Goal: Task Accomplishment & Management: Manage account settings

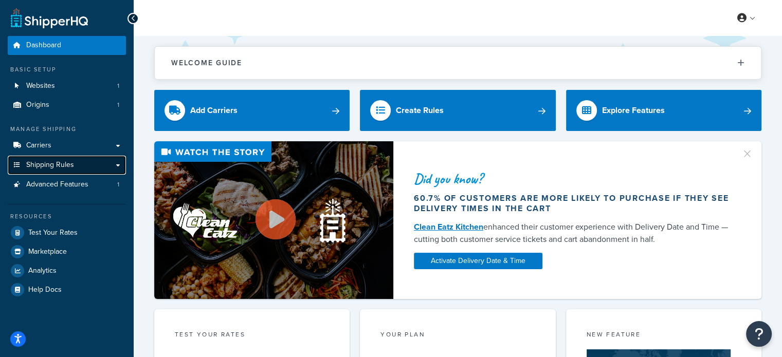
click at [121, 167] on link "Shipping Rules" at bounding box center [67, 165] width 118 height 19
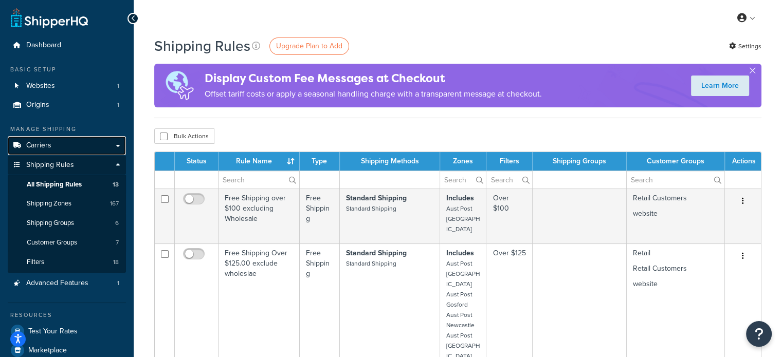
click at [44, 147] on span "Carriers" at bounding box center [38, 145] width 25 height 9
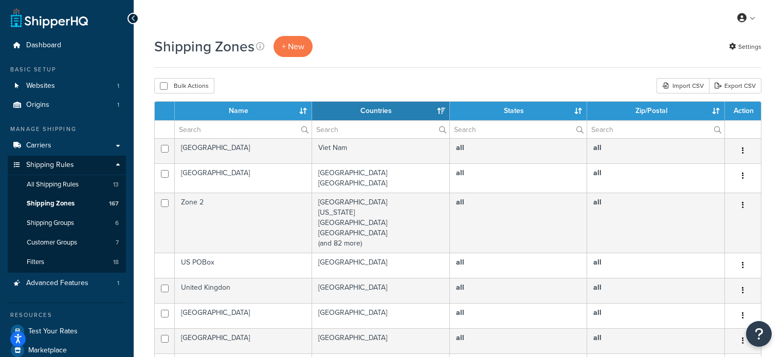
select select "15"
click at [252, 129] on input "text" at bounding box center [243, 129] width 137 height 17
type input "aust post"
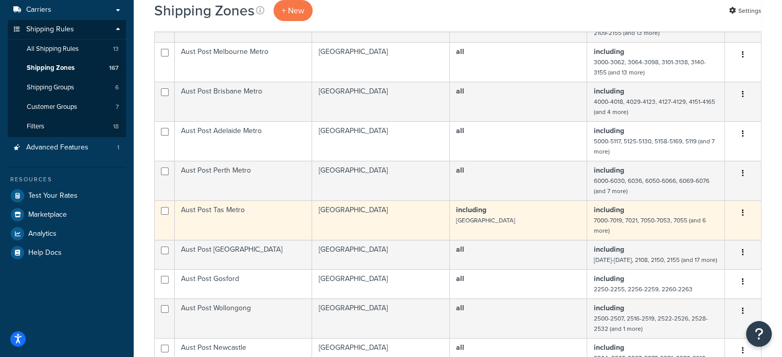
scroll to position [154, 0]
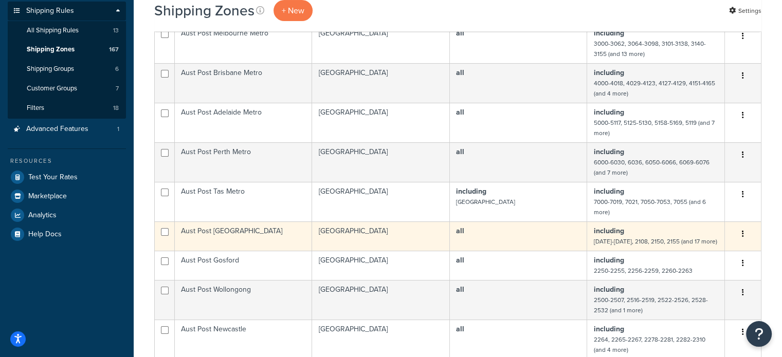
click at [272, 236] on td "Aust Post Sydney" at bounding box center [243, 236] width 137 height 29
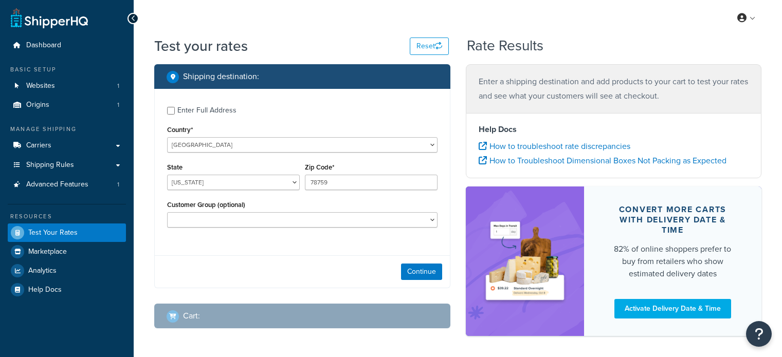
select select "[GEOGRAPHIC_DATA]"
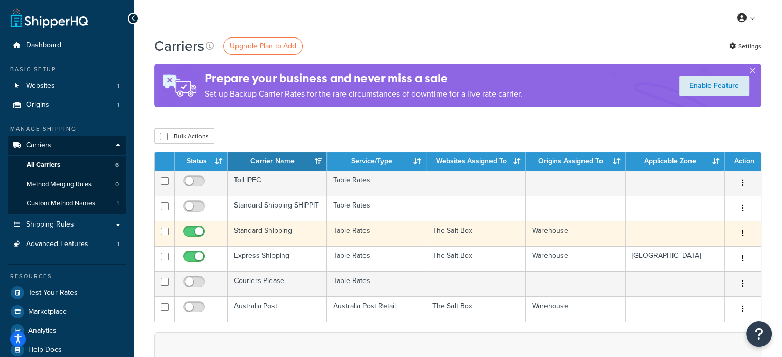
click at [282, 236] on td "Standard Shipping" at bounding box center [277, 233] width 99 height 25
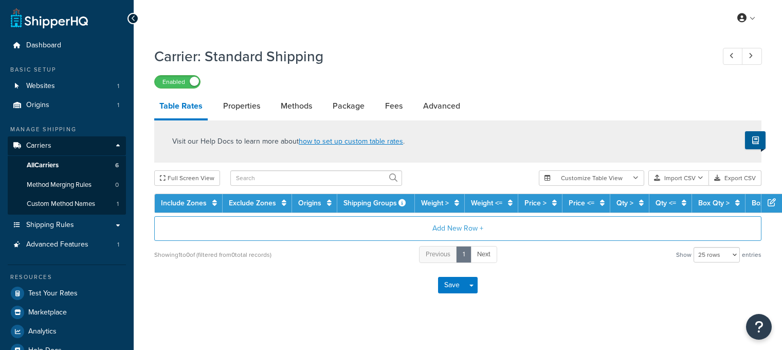
select select "25"
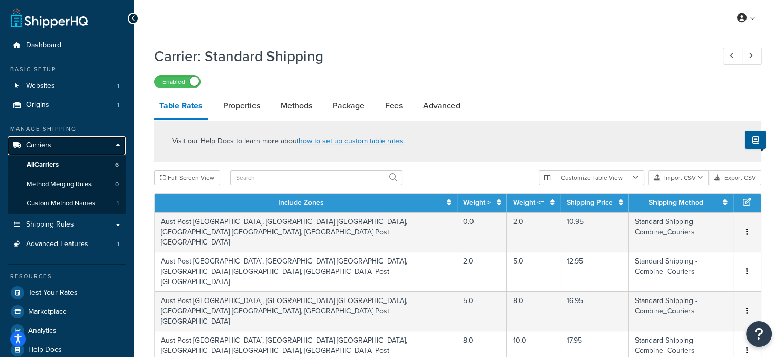
click at [63, 147] on link "Carriers" at bounding box center [67, 145] width 118 height 19
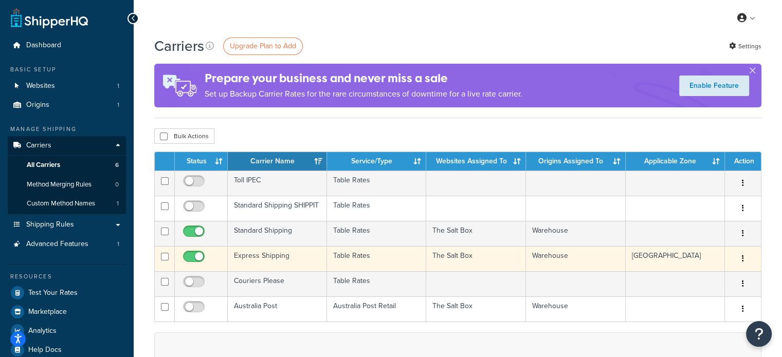
click at [281, 257] on td "Express Shipping" at bounding box center [277, 258] width 99 height 25
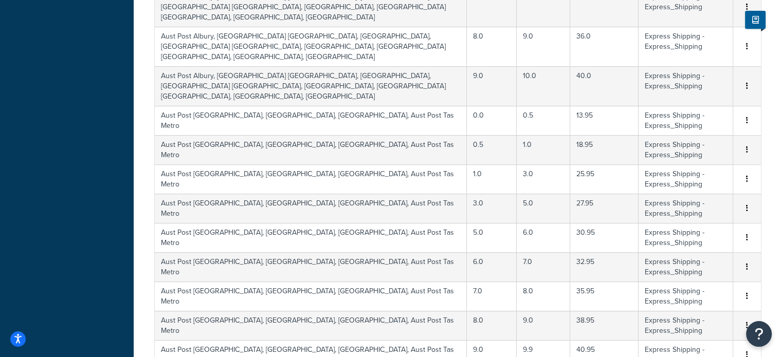
scroll to position [730, 0]
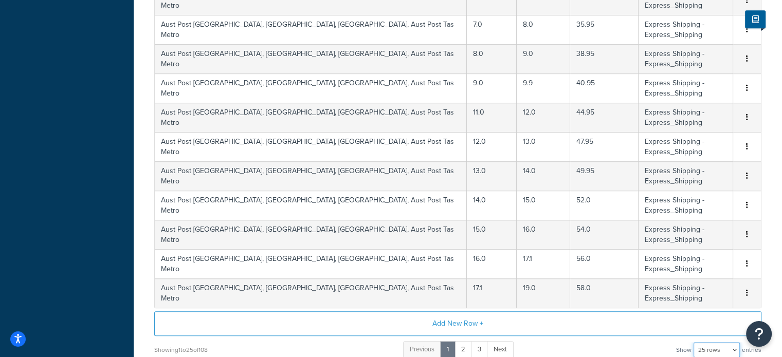
drag, startPoint x: 717, startPoint y: 256, endPoint x: 711, endPoint y: 261, distance: 7.3
click at [717, 343] on select "10 rows 15 rows 25 rows 50 rows 100 rows 1000 rows" at bounding box center [717, 350] width 46 height 15
select select "1000"
click at [694, 343] on select "10 rows 15 rows 25 rows 50 rows 100 rows 1000 rows" at bounding box center [717, 350] width 46 height 15
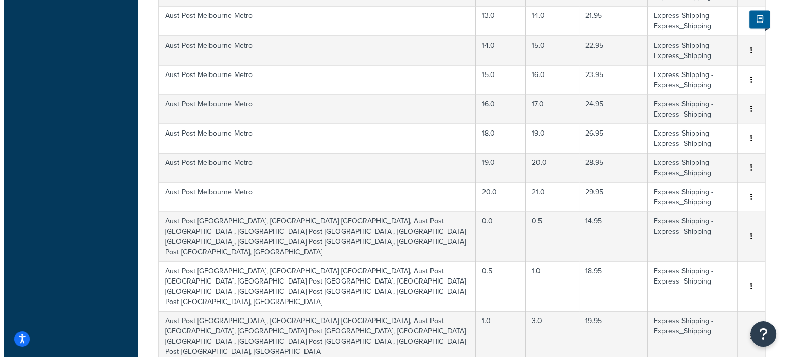
scroll to position [1964, 0]
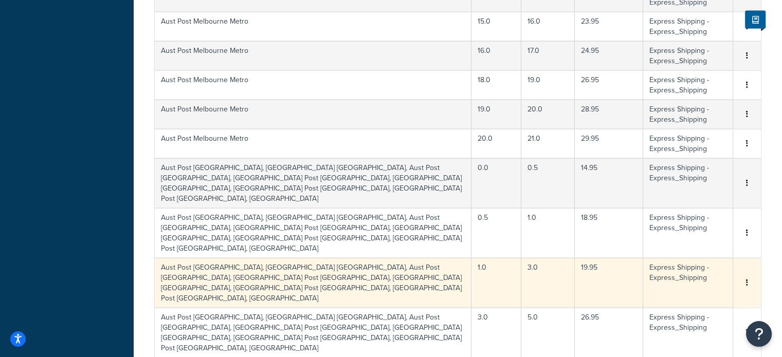
click at [410, 258] on td "Aust Post Adelaide Metro, Aust Post Brisbane, Aust Post Brisbane Metro, Aust Po…" at bounding box center [313, 283] width 317 height 50
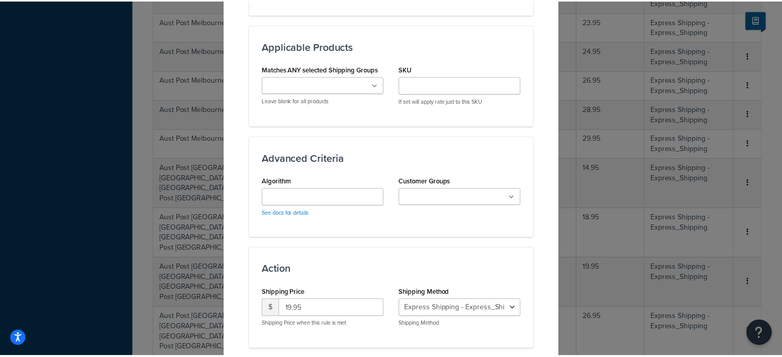
scroll to position [720, 0]
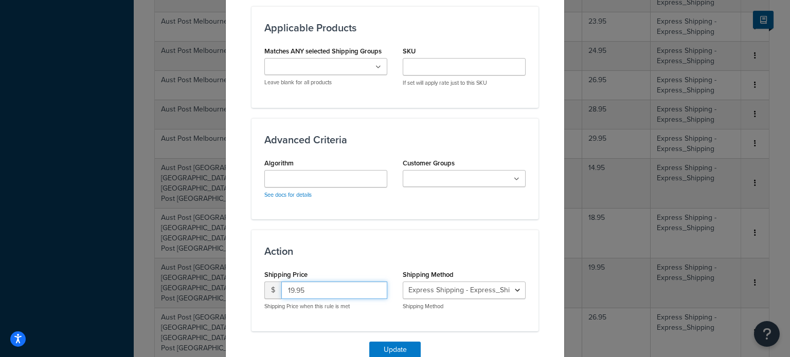
click at [289, 282] on input "19.95" at bounding box center [334, 290] width 106 height 17
type input "21.95"
click at [393, 342] on button "Update" at bounding box center [394, 350] width 51 height 16
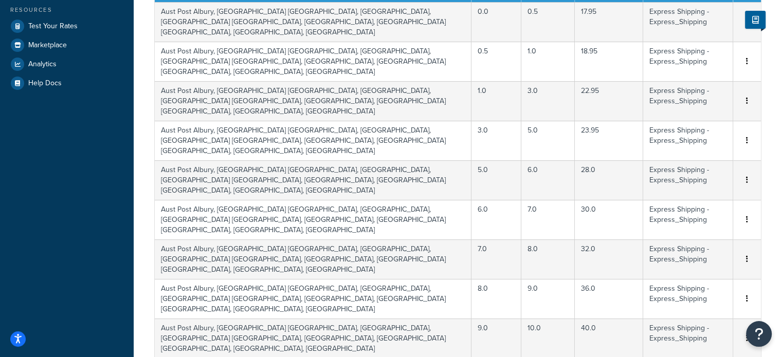
scroll to position [61, 0]
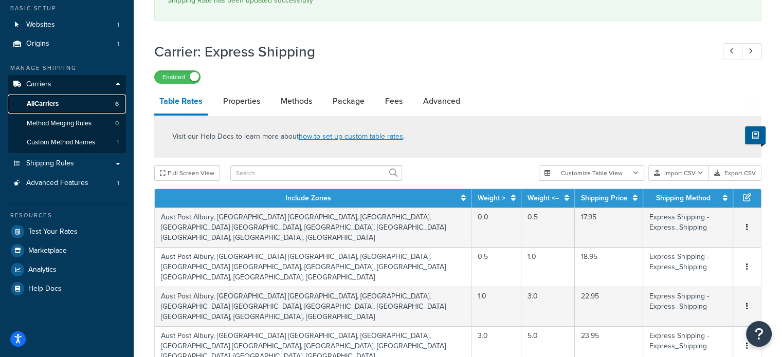
click at [70, 103] on link "All Carriers 6" at bounding box center [67, 104] width 118 height 19
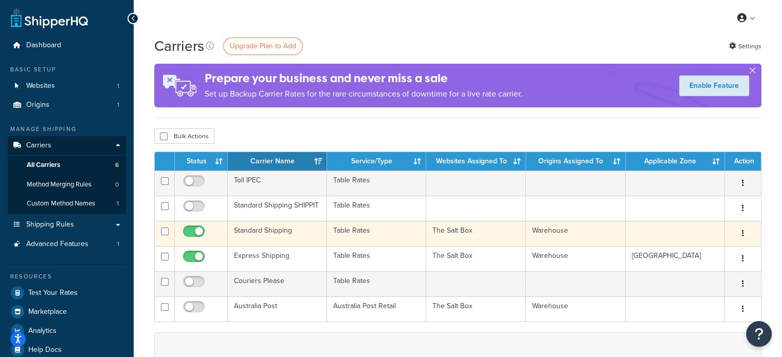
click at [259, 229] on td "Standard Shipping" at bounding box center [277, 233] width 99 height 25
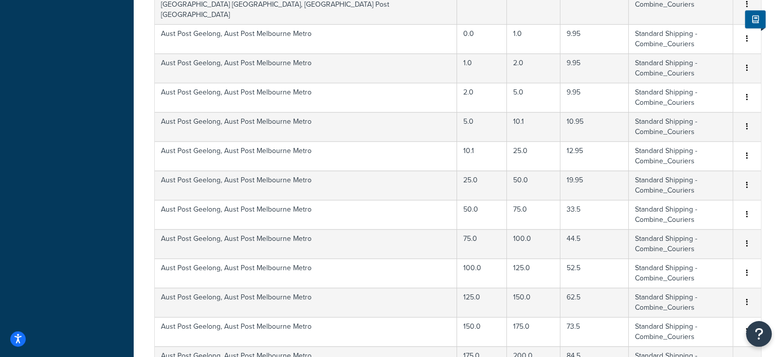
scroll to position [730, 0]
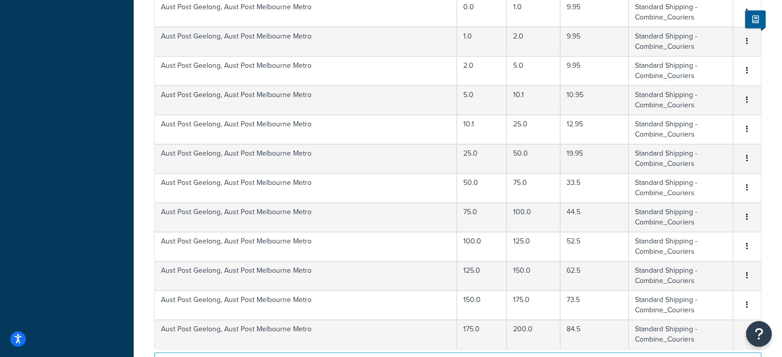
select select "1000"
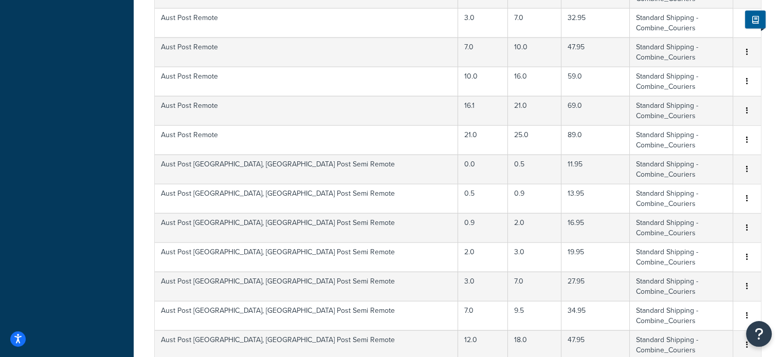
scroll to position [1811, 0]
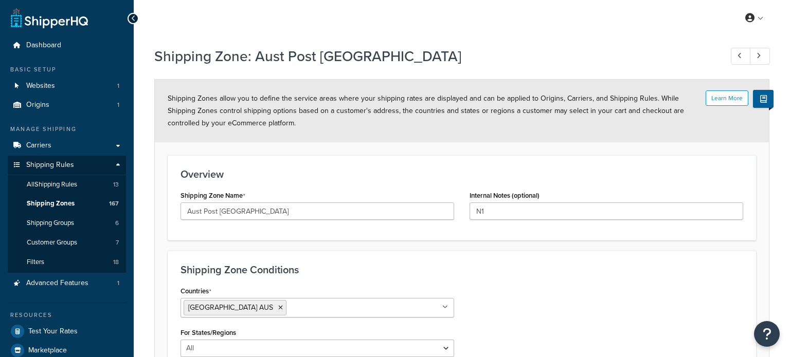
select select "including"
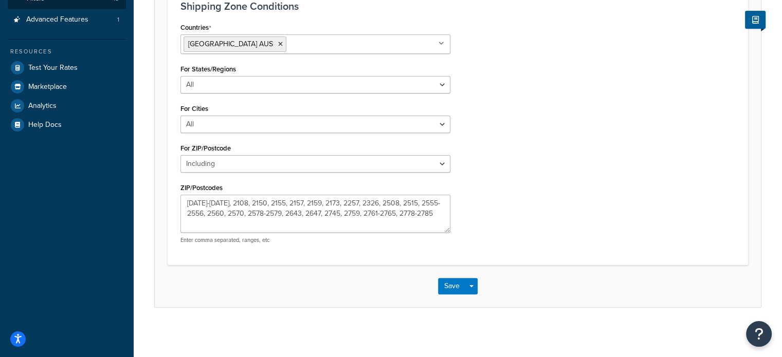
scroll to position [264, 0]
click at [448, 289] on button "Save" at bounding box center [452, 286] width 28 height 16
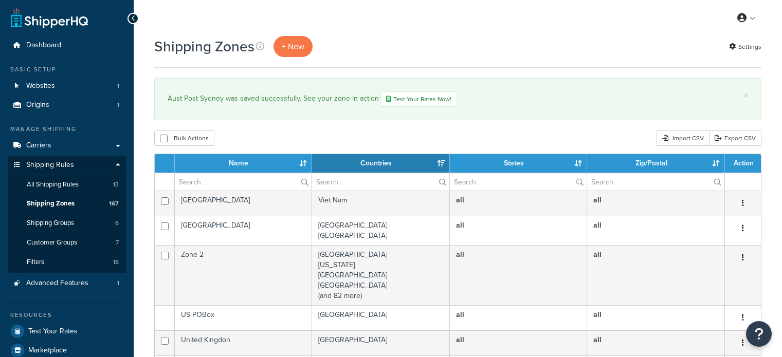
select select "15"
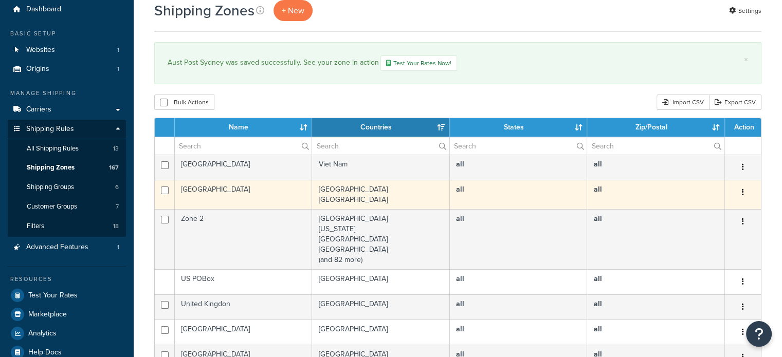
scroll to position [51, 0]
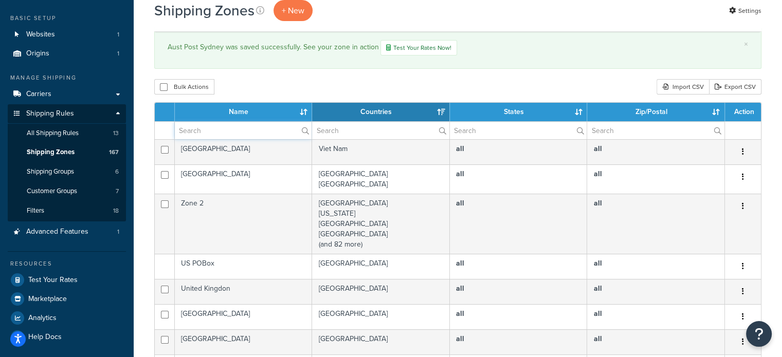
click at [246, 131] on input "text" at bounding box center [243, 130] width 137 height 17
type input "aust post"
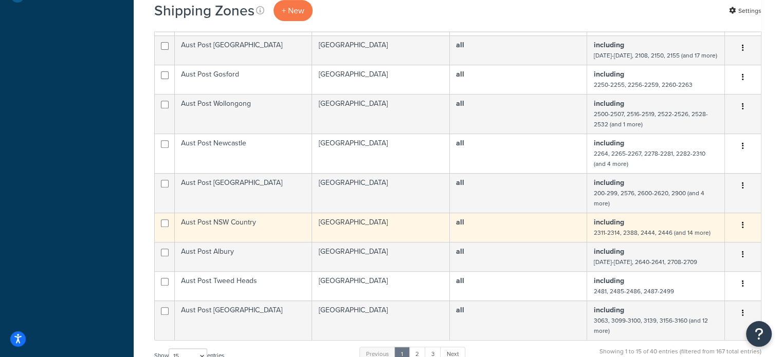
scroll to position [411, 0]
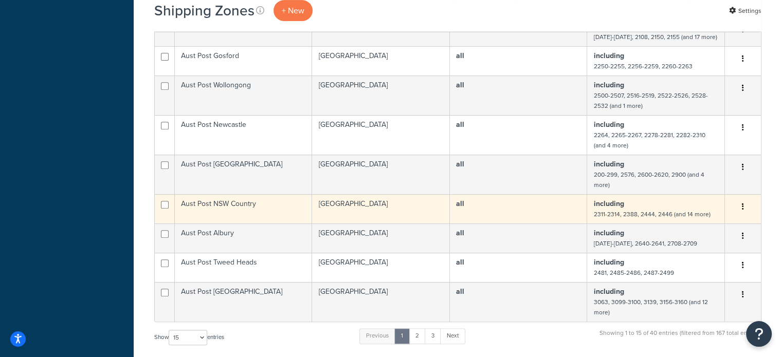
click at [231, 203] on td "Aust Post NSW Country" at bounding box center [243, 208] width 137 height 29
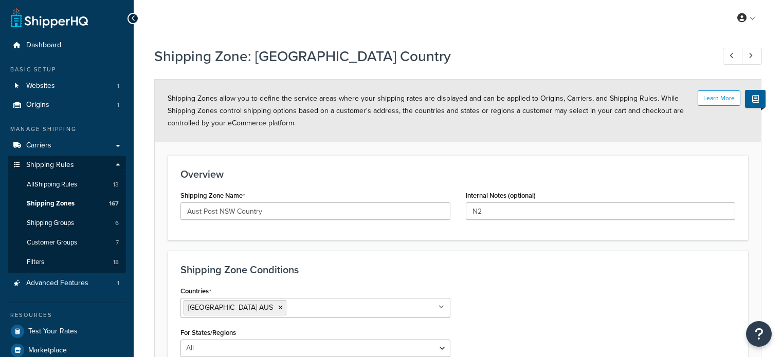
select select "including"
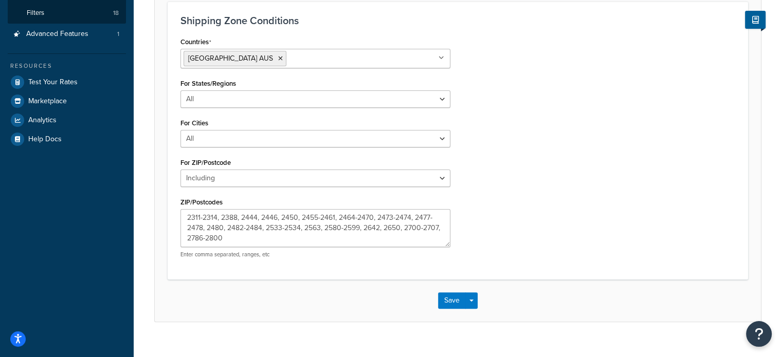
scroll to position [257, 0]
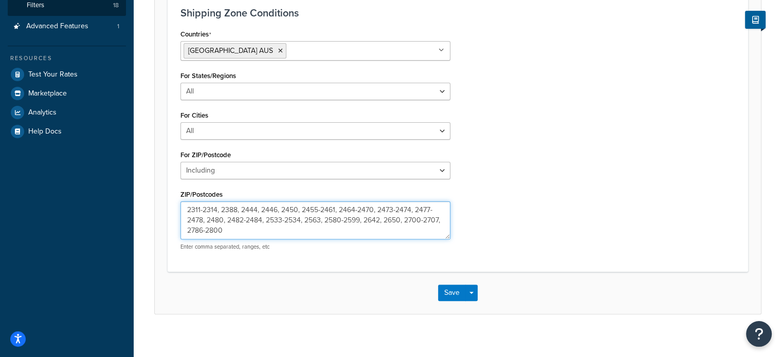
drag, startPoint x: 323, startPoint y: 218, endPoint x: 362, endPoint y: 224, distance: 39.5
click at [362, 224] on textarea "2311-2314, 2388, 2444, 2446, 2450, 2455-2461, 2464-2470, 2473-2474, 2477-2478, …" at bounding box center [316, 221] width 270 height 38
type textarea "2311-2314, 2388, 2444, 2446, 2450, 2455-2461, 2464-2470, 2473-2474, 2477-2478, …"
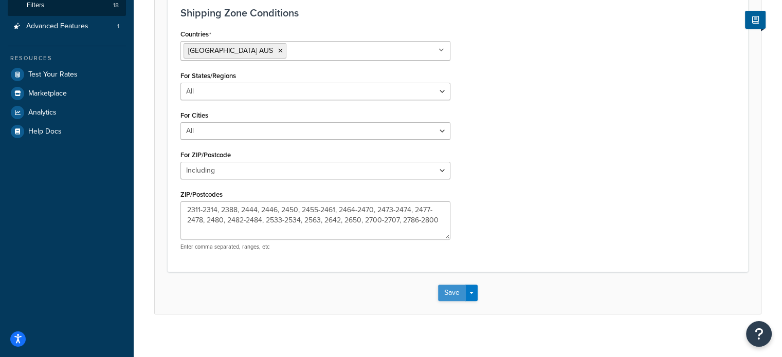
click at [454, 292] on button "Save" at bounding box center [452, 293] width 28 height 16
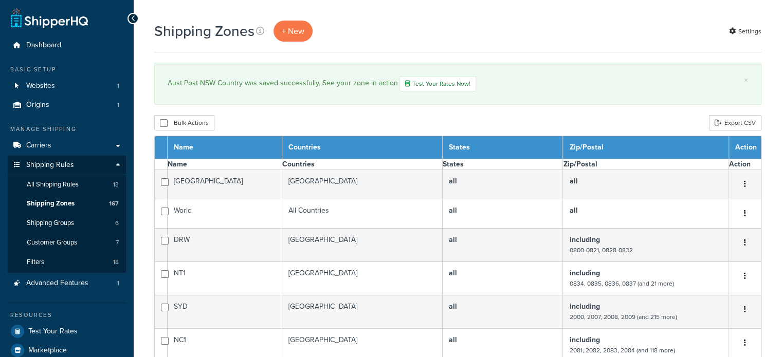
select select "15"
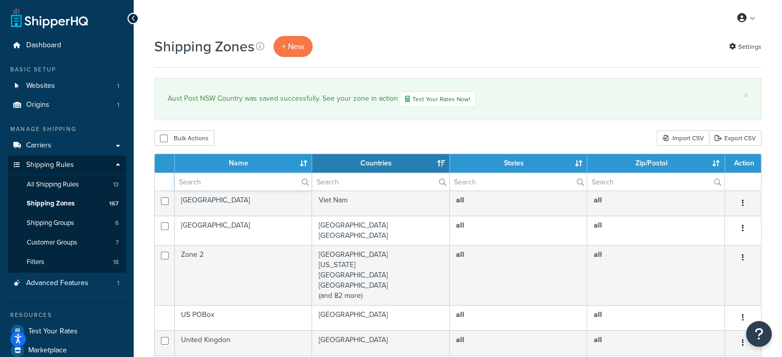
click at [239, 186] on input "text" at bounding box center [243, 181] width 137 height 17
type input "aust post"
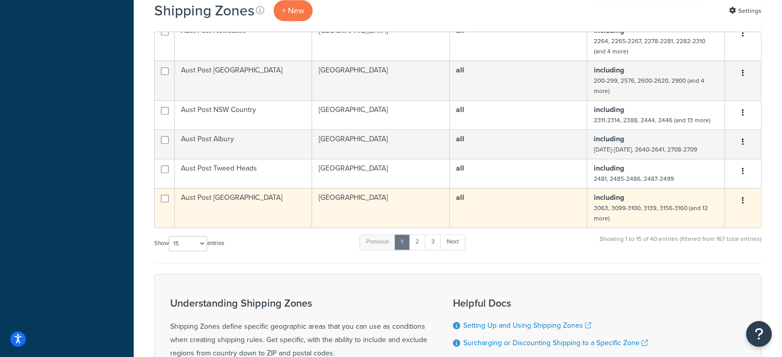
scroll to position [514, 0]
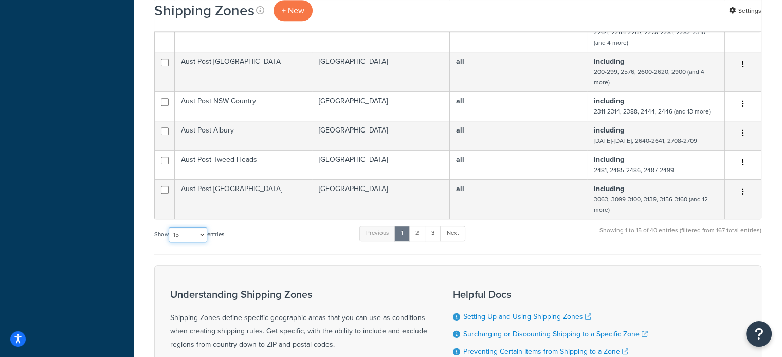
click at [187, 242] on select "10 15 25 50 100" at bounding box center [188, 234] width 39 height 15
select select "100"
click at [170, 243] on select "10 15 25 50 100" at bounding box center [188, 234] width 39 height 15
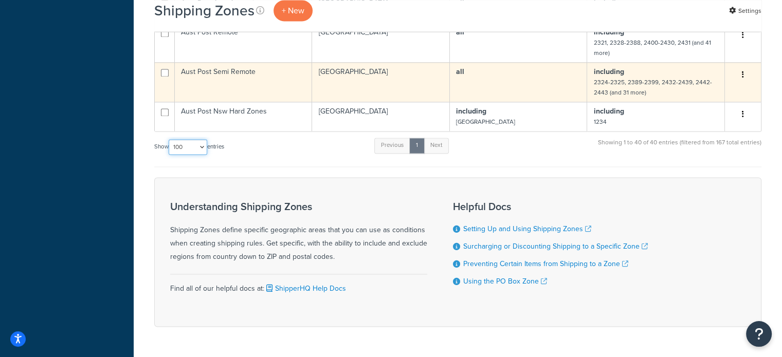
scroll to position [1336, 0]
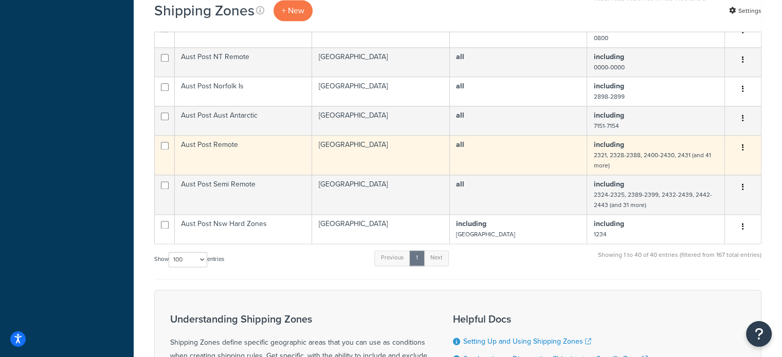
click at [230, 166] on td "Aust Post Remote" at bounding box center [243, 155] width 137 height 40
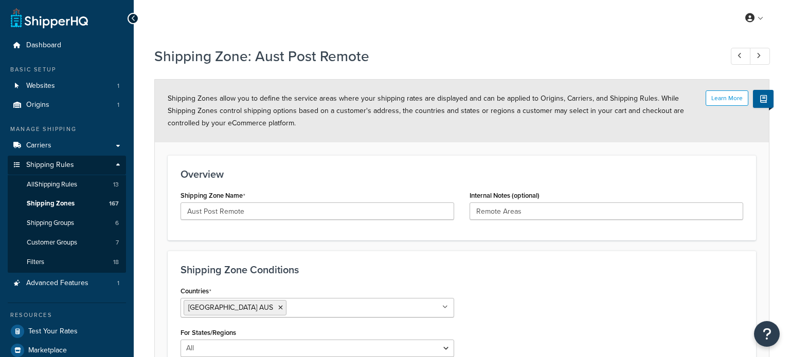
select select "including"
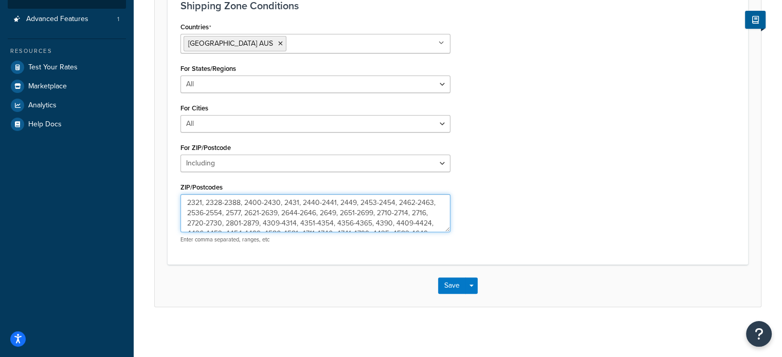
click at [245, 212] on textarea "2321, 2328-2388, 2400-2430, 2431, 2440-2441, 2449, 2453-2454, 2462-2463, 2536-2…" at bounding box center [316, 213] width 270 height 38
paste textarea "2580-2599,"
click at [247, 214] on textarea "2321, 2328-2388, 2400-2430, 2431, 2440-2441, 2449, 2453-2454, 2462-2463, 2536-2…" at bounding box center [316, 213] width 270 height 38
type textarea "2321, 2328-2388, 2400-2430, 2431, 2440-2441, 2449, 2453-2454, 2462-2463, 2536-2…"
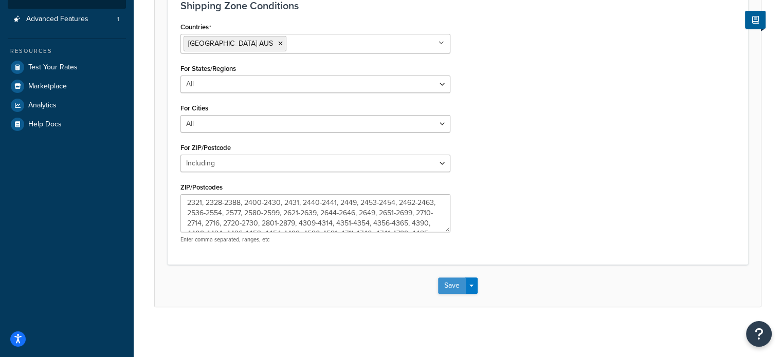
click at [449, 285] on button "Save" at bounding box center [452, 286] width 28 height 16
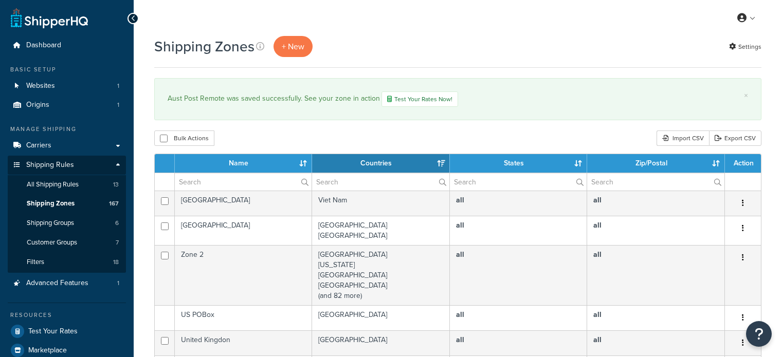
select select "15"
click at [244, 180] on input "text" at bounding box center [243, 181] width 137 height 17
type input "aust post"
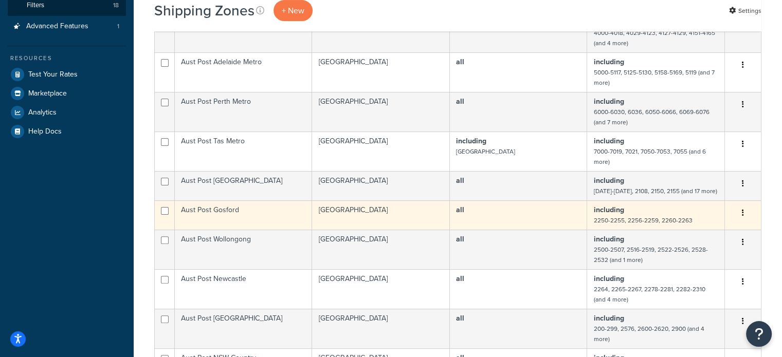
scroll to position [309, 0]
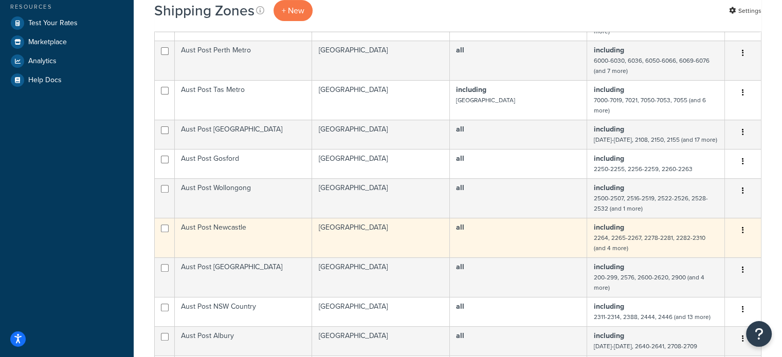
click at [285, 235] on td "Aust Post Newcastle" at bounding box center [243, 238] width 137 height 40
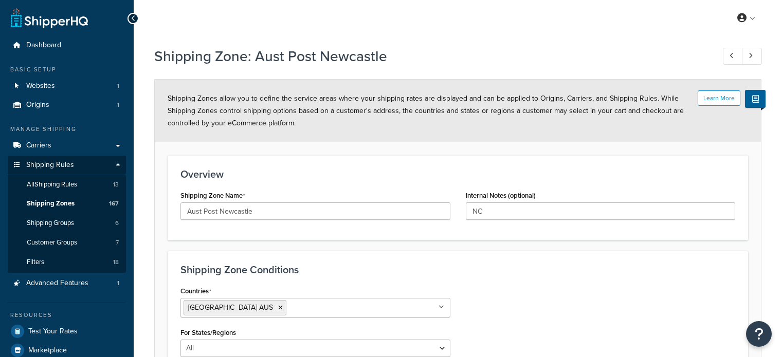
select select "including"
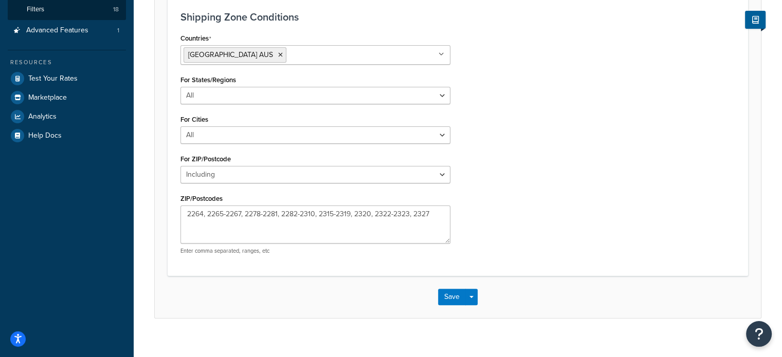
scroll to position [257, 0]
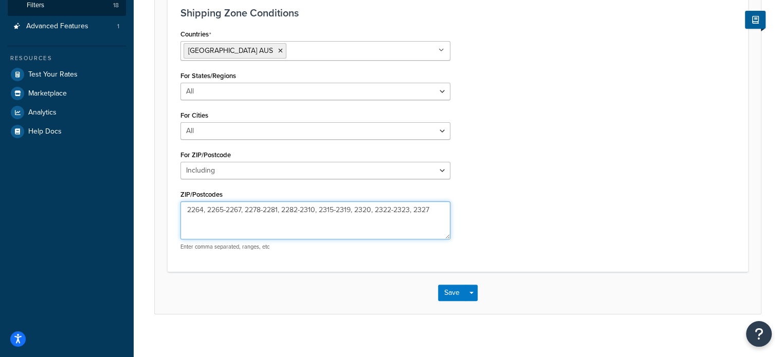
drag, startPoint x: 356, startPoint y: 211, endPoint x: 375, endPoint y: 216, distance: 20.0
click at [375, 216] on textarea "2264, 2265-2267, 2278-2281, 2282-2310, 2315-2319, 2320, 2322-2323, 2327" at bounding box center [316, 221] width 270 height 38
type textarea "2264, 2265-2267, 2278-2281, 2282-2310, 2315-2319, 2322-2323, 2327"
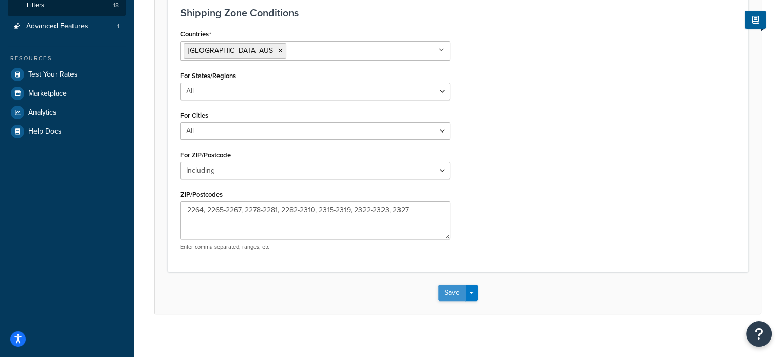
click at [447, 288] on button "Save" at bounding box center [452, 293] width 28 height 16
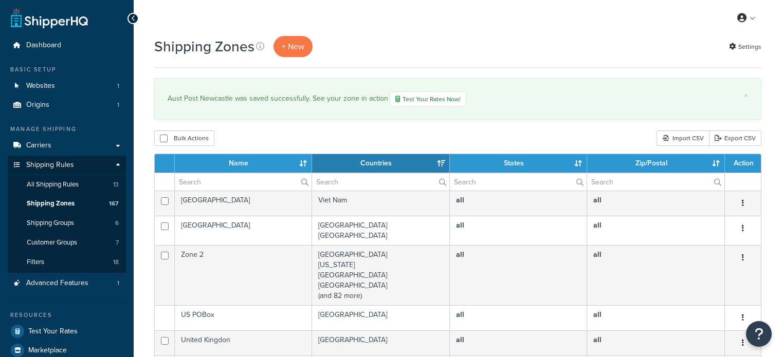
select select "15"
